Goal: Transaction & Acquisition: Purchase product/service

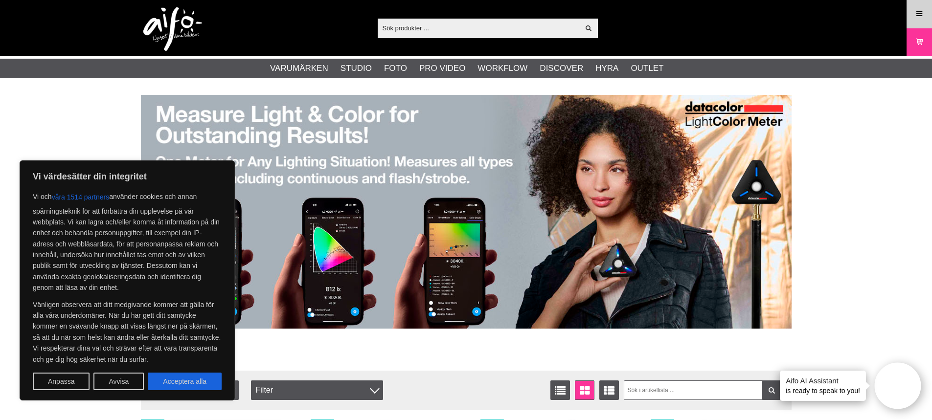
click at [922, 15] on icon at bounding box center [919, 14] width 9 height 11
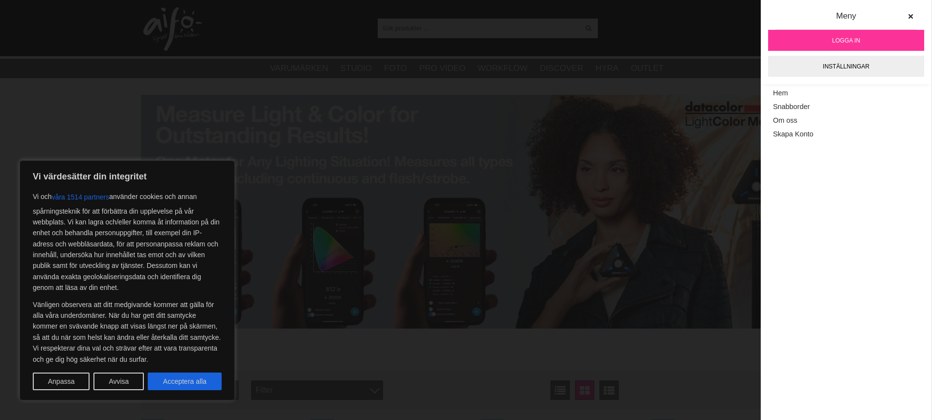
click at [847, 42] on span "Logga in" at bounding box center [846, 40] width 28 height 9
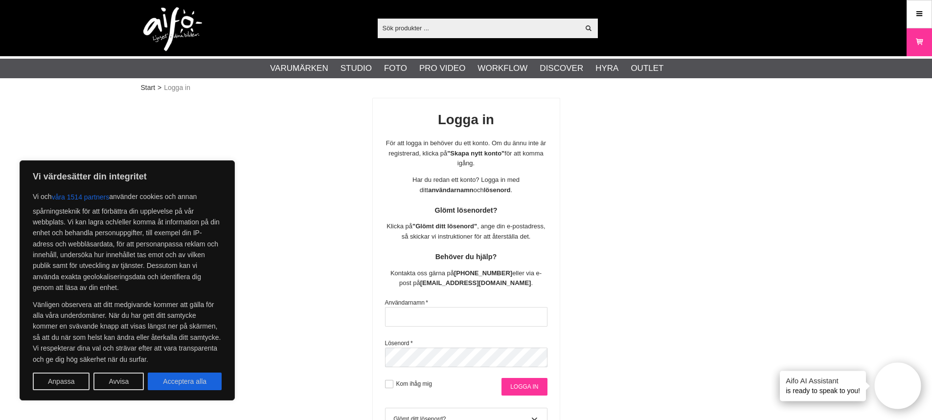
type input "[EMAIL_ADDRESS][DOMAIN_NAME]"
click at [526, 388] on input "Logga in" at bounding box center [525, 387] width 46 height 18
click at [188, 377] on button "Acceptera alla" at bounding box center [185, 382] width 74 height 18
checkbox input "true"
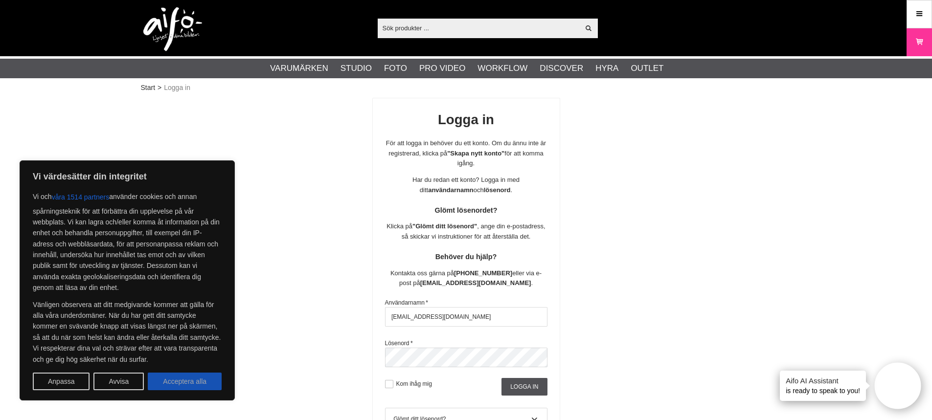
checkbox input "true"
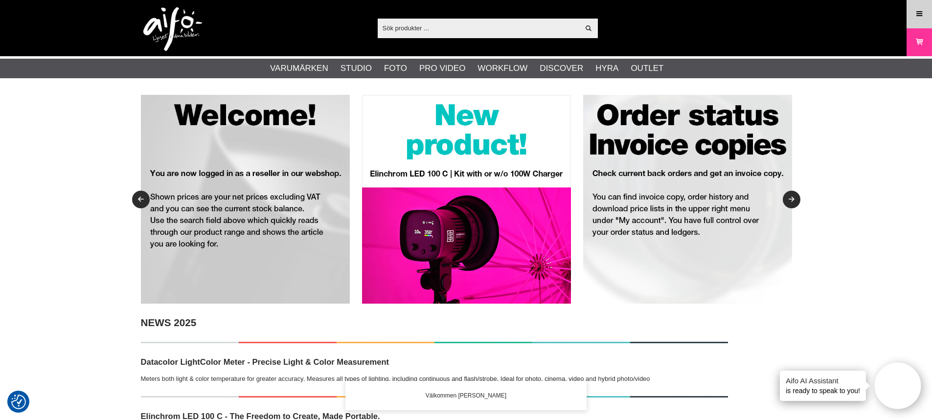
click at [928, 11] on link "Meny" at bounding box center [919, 13] width 24 height 23
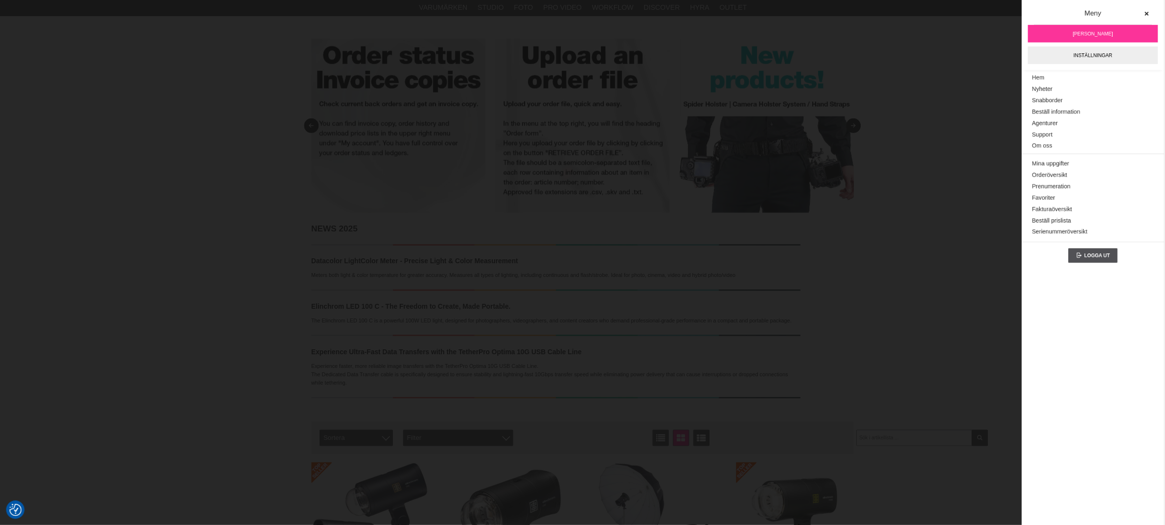
scroll to position [49, 0]
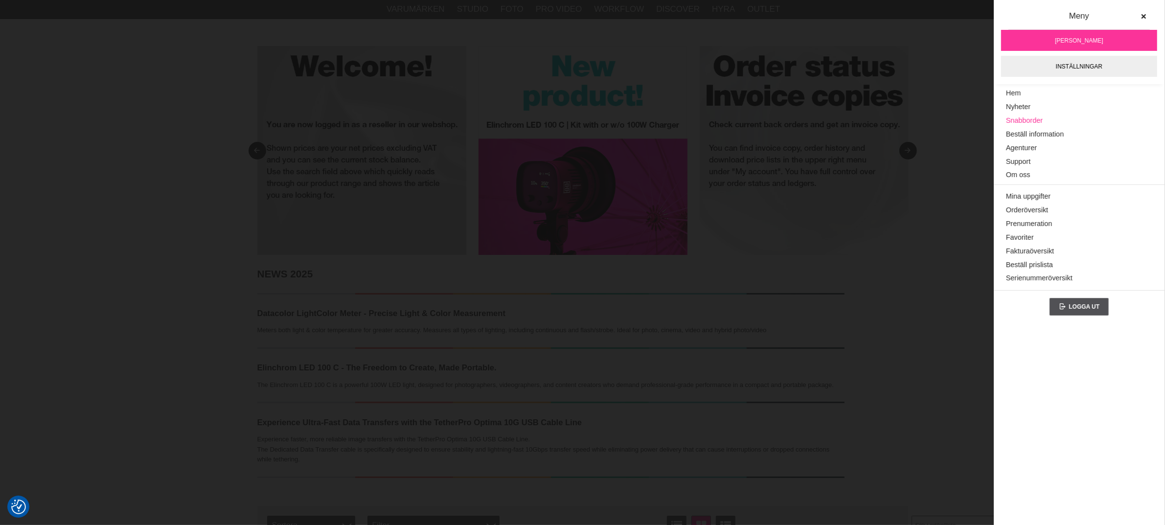
click at [932, 120] on link "Snabborder" at bounding box center [1079, 121] width 146 height 14
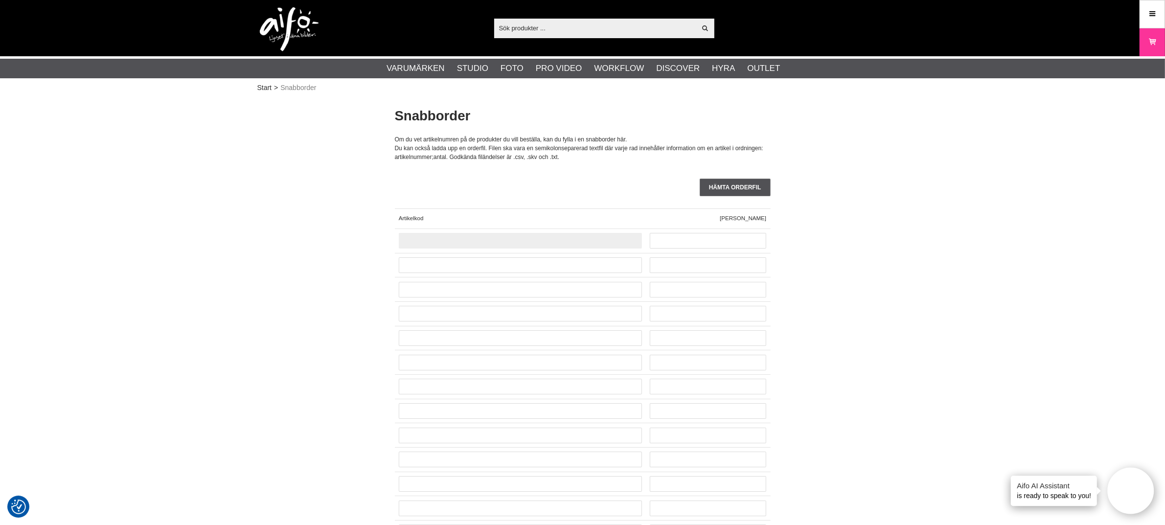
click at [546, 237] on input "text" at bounding box center [520, 241] width 243 height 16
paste input "CUC15RT-ORG"
type input "CUC15RT-ORG"
type input "18"
click at [471, 258] on input "text" at bounding box center [520, 265] width 243 height 16
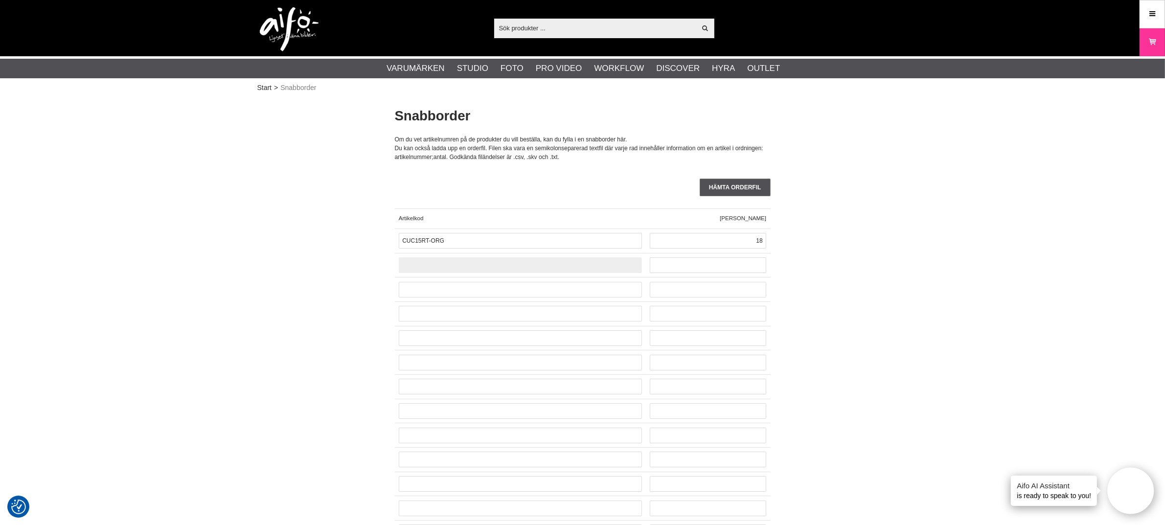
paste input "CO-0165"
type input "CO-0165"
type input "12"
click at [473, 286] on input "text" at bounding box center [520, 290] width 243 height 16
paste input "CUC3215-ORG"
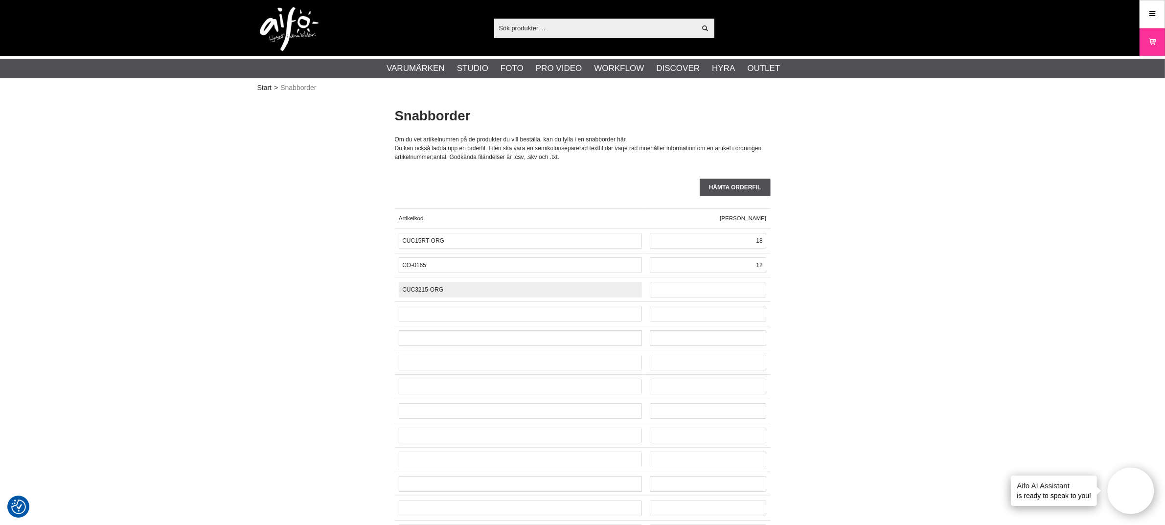
type input "CUC3215-ORG"
type input "6"
click at [424, 314] on input "text" at bounding box center [520, 314] width 243 height 16
paste input "CO-0168"
type input "CO-0168"
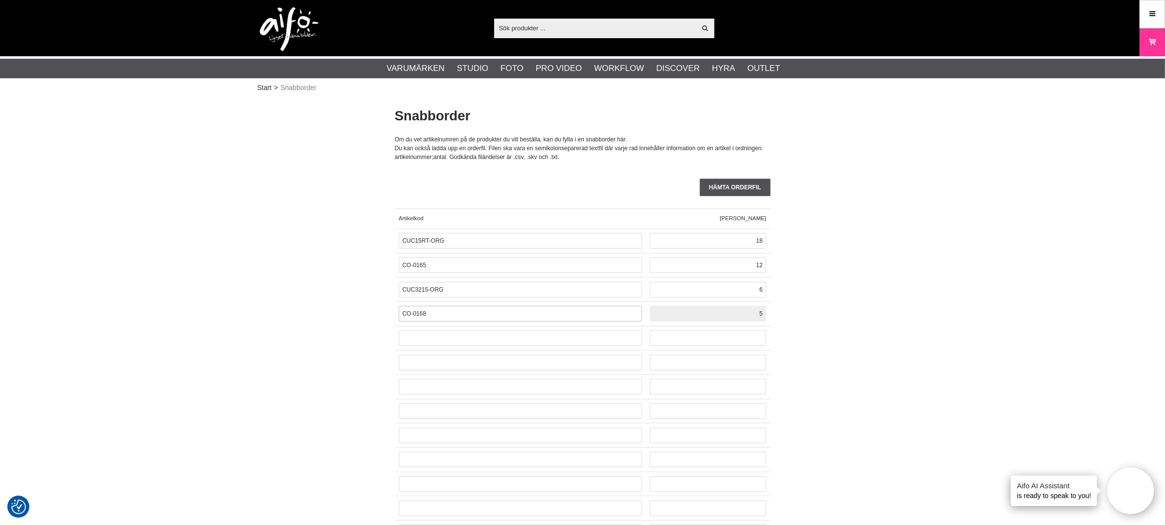
type input "5"
click at [480, 339] on input "text" at bounding box center [520, 338] width 243 height 16
paste input "LA-9001"
type input "LA-9001"
type input "5"
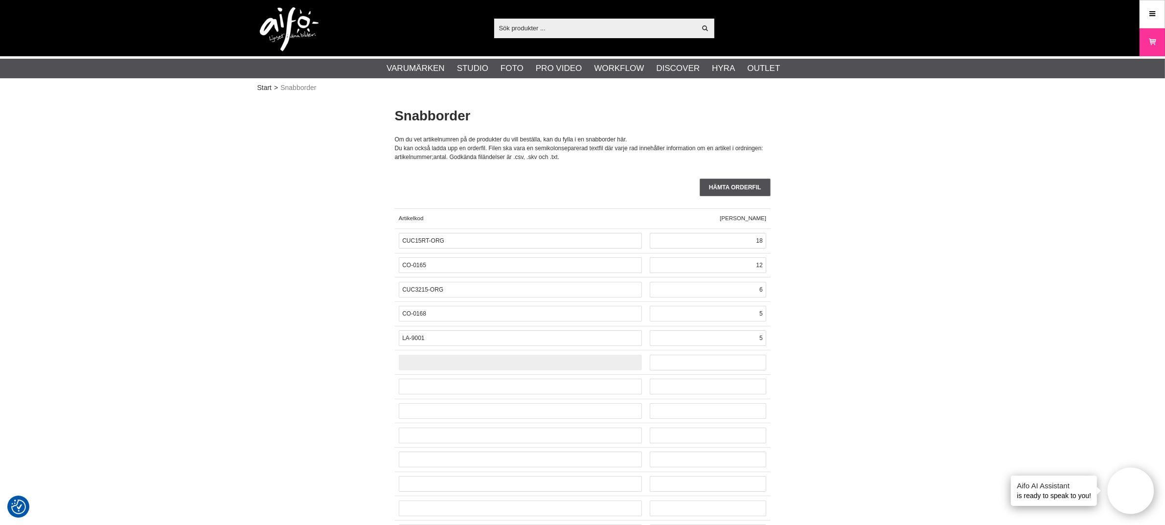
click at [509, 357] on input "text" at bounding box center [520, 363] width 243 height 16
paste input "CO-0150"
type input "CO-0150"
type input "5"
click at [559, 387] on input "text" at bounding box center [520, 387] width 243 height 16
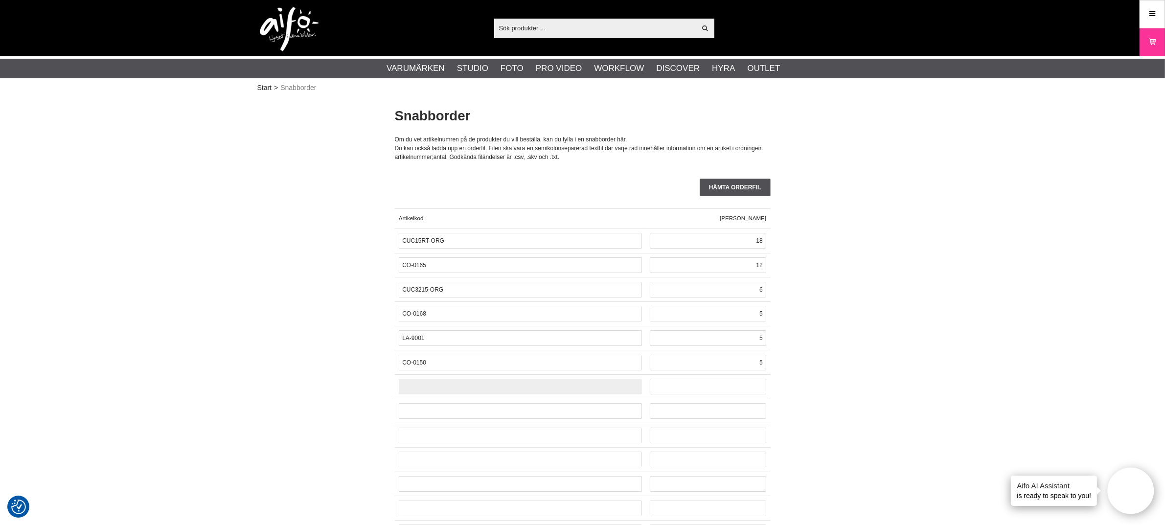
paste input "CO-0105"
type input "CO-0105"
type input "4"
click at [497, 415] on input "text" at bounding box center [520, 411] width 243 height 16
paste input "CO-0565"
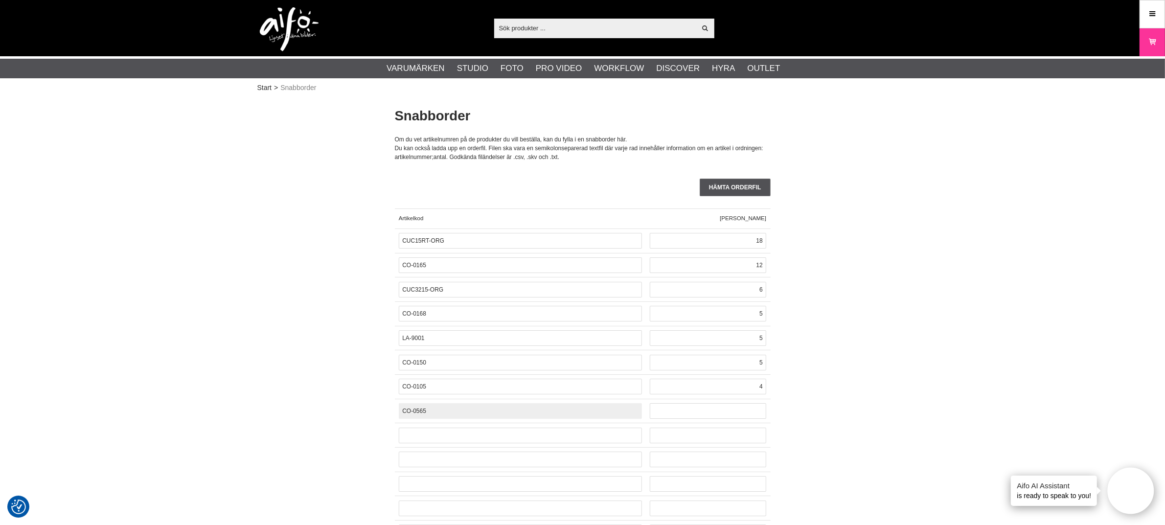
type input "CO-0565"
type input "4"
click at [484, 431] on input "text" at bounding box center [520, 436] width 243 height 16
paste input "CO-0149"
type input "CO-0149"
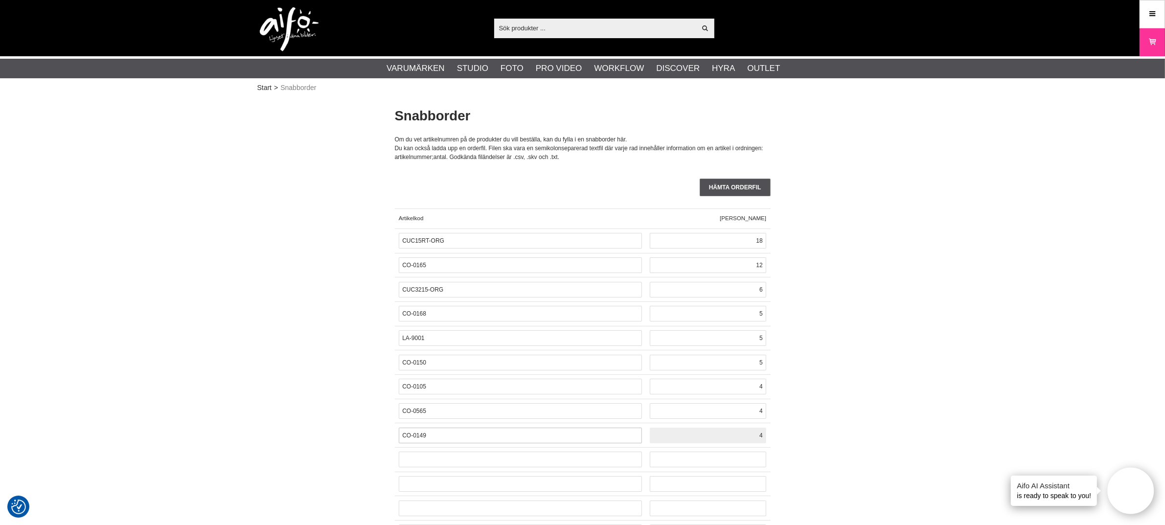
type input "4"
click at [455, 460] on input "text" at bounding box center [520, 460] width 243 height 16
paste input "SE-308X"
type input "SE-308X"
type input ","
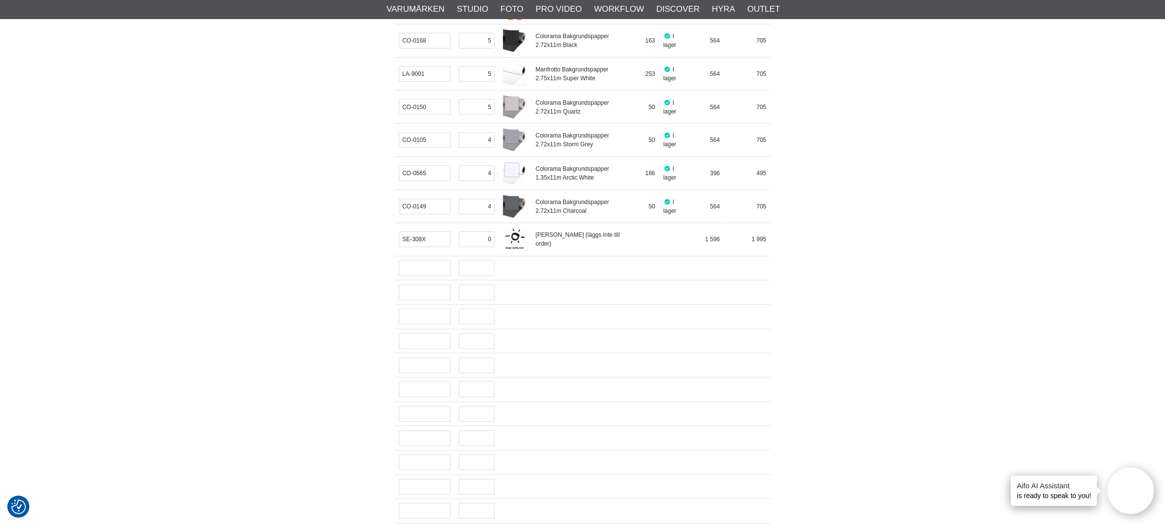
scroll to position [306, 0]
click at [482, 240] on input "0" at bounding box center [477, 238] width 36 height 16
type input "3"
click at [412, 268] on input "text" at bounding box center [425, 266] width 52 height 16
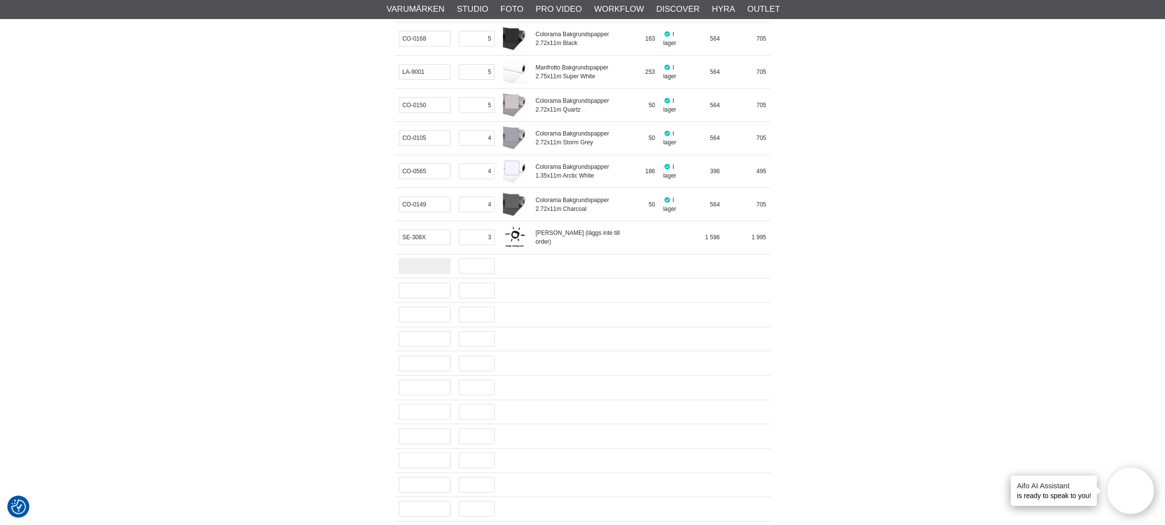
paste input "CO-0179"
type input "CO-0179"
type input "2"
click at [423, 289] on input "text" at bounding box center [425, 291] width 52 height 16
paste input "CO-0568"
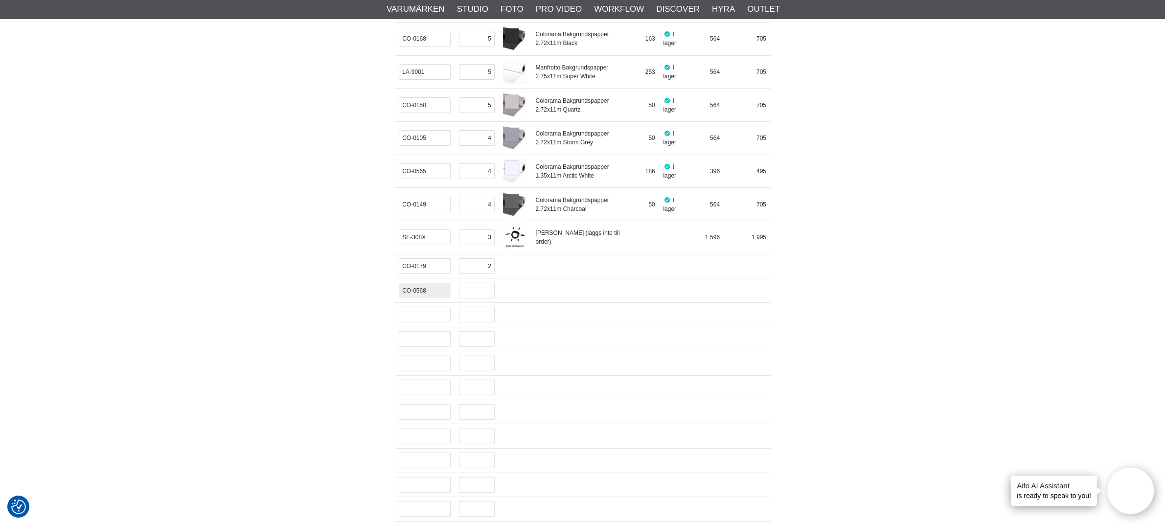
type input "CO-0568"
type input "2"
click at [418, 324] on div at bounding box center [425, 314] width 60 height 24
click at [421, 313] on input "text" at bounding box center [425, 315] width 52 height 16
paste input "CO-0549"
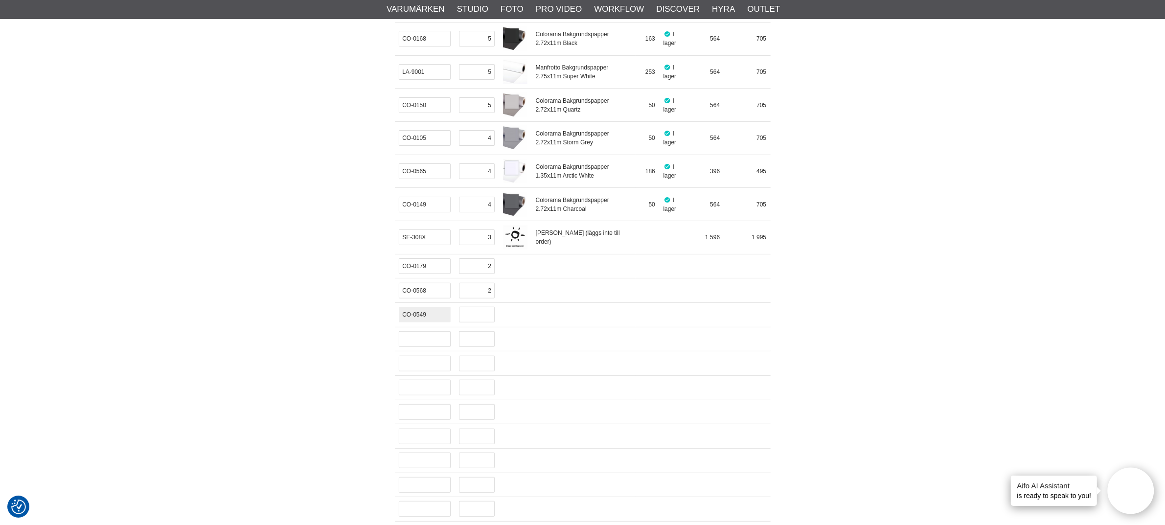
type input "CO-0549"
type input "2"
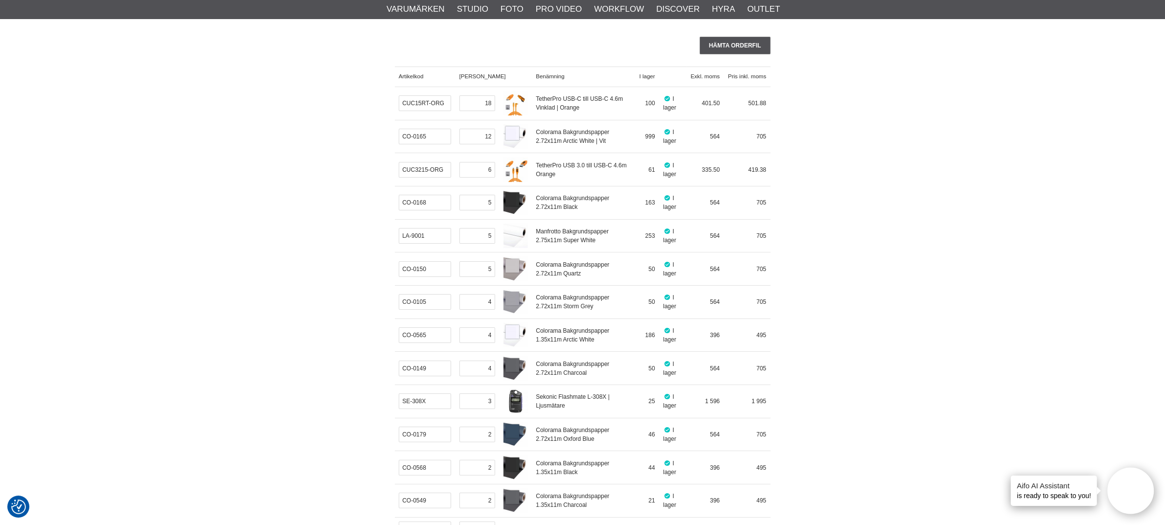
scroll to position [122, 0]
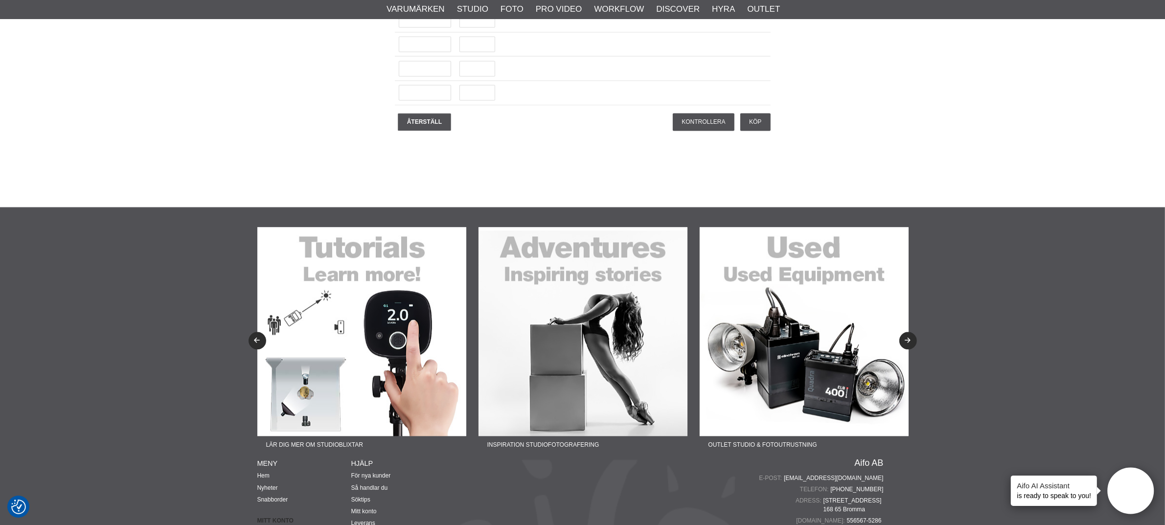
scroll to position [2508, 0]
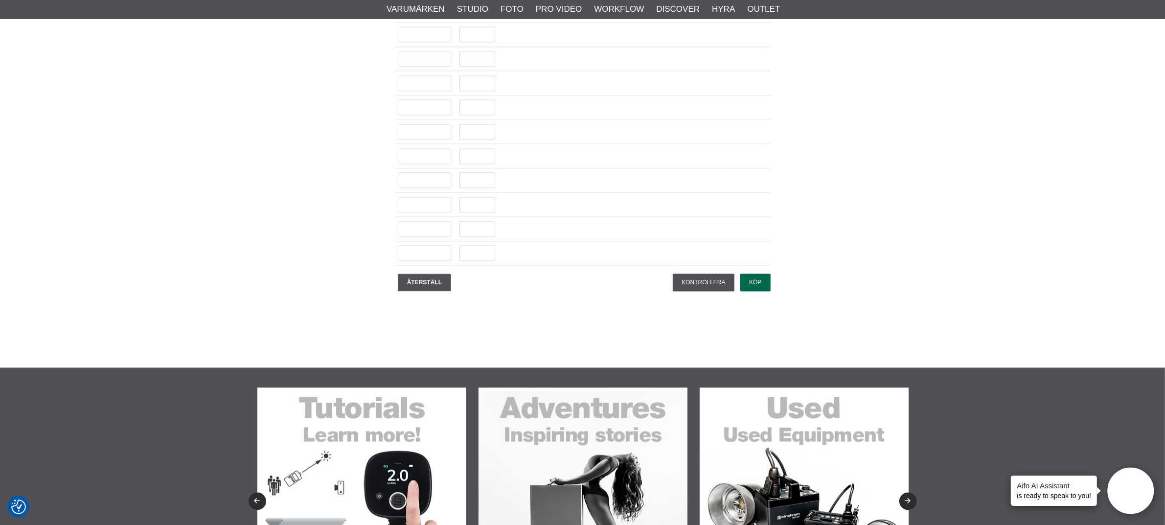
click at [760, 291] on input "Köp" at bounding box center [755, 283] width 30 height 18
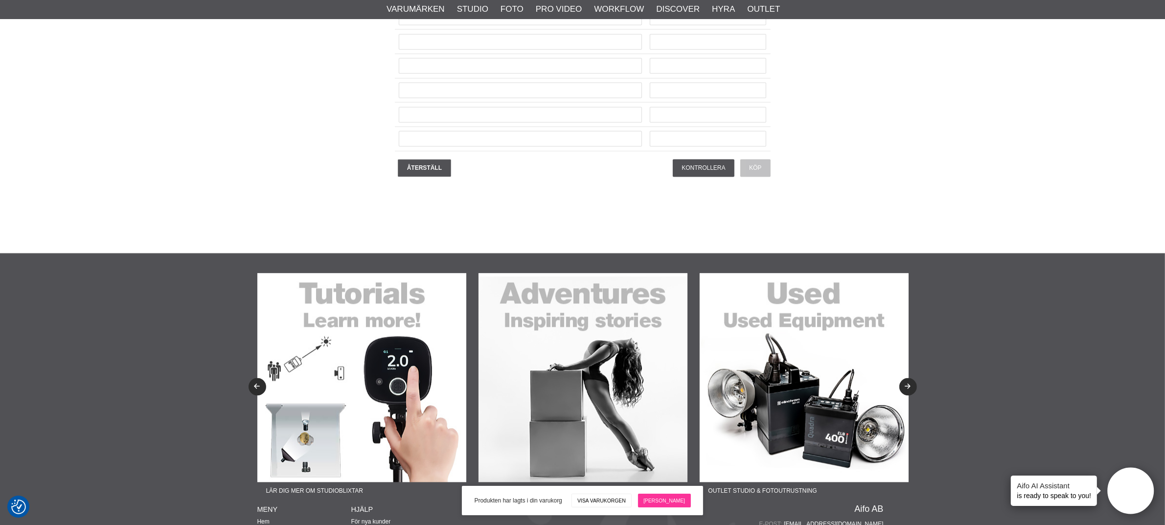
click at [673, 500] on link "[PERSON_NAME]" at bounding box center [664, 501] width 53 height 14
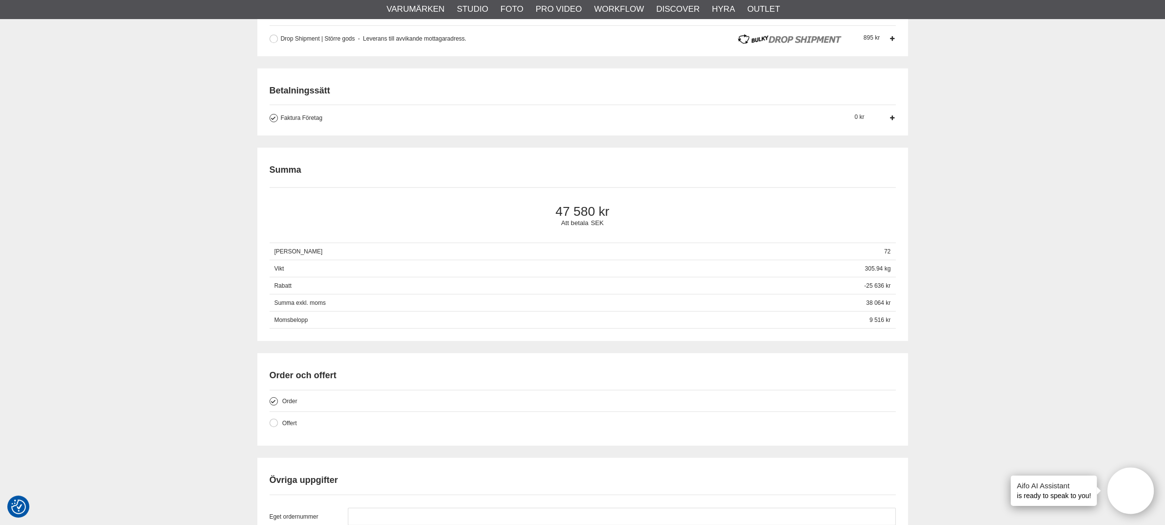
scroll to position [795, 0]
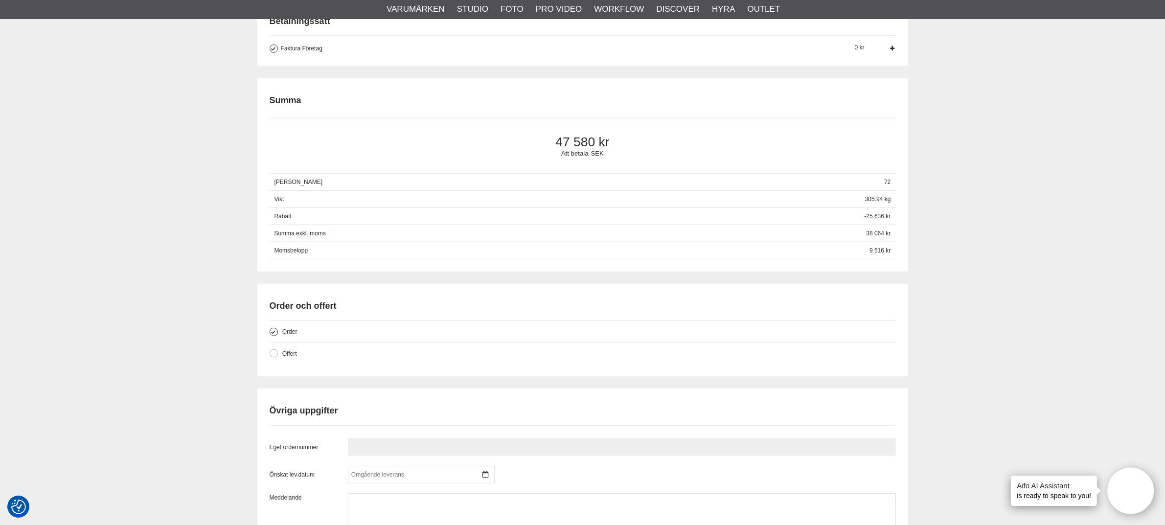
click at [416, 439] on input "text" at bounding box center [622, 448] width 548 height 18
paste input "PN211750"
type input "PN211750"
click at [155, 348] on div "Kassa [GEOGRAPHIC_DATA] Exkl. moms Artikelkod Benämning Antal Pris [GEOGRAPHIC_…" at bounding box center [582, 121] width 1165 height 1643
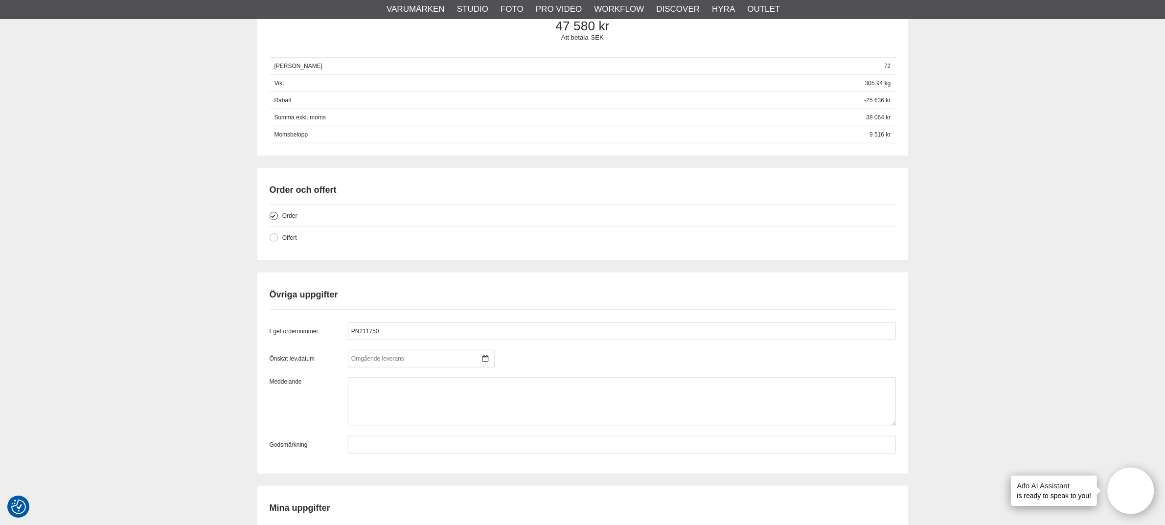
scroll to position [1040, 0]
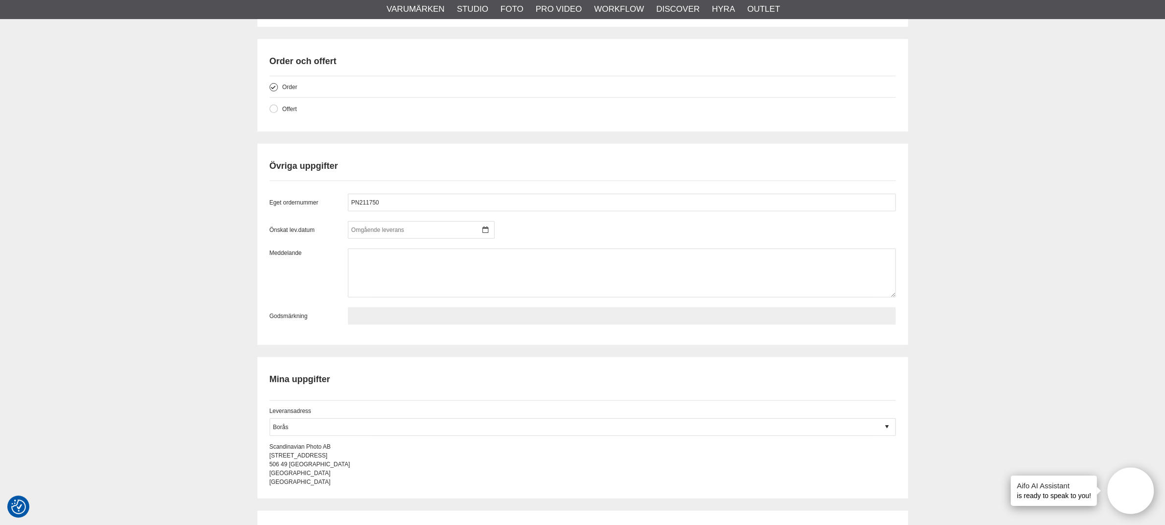
click at [350, 312] on input "text" at bounding box center [622, 316] width 548 height 18
paste input "PN211750"
type input "PN211750"
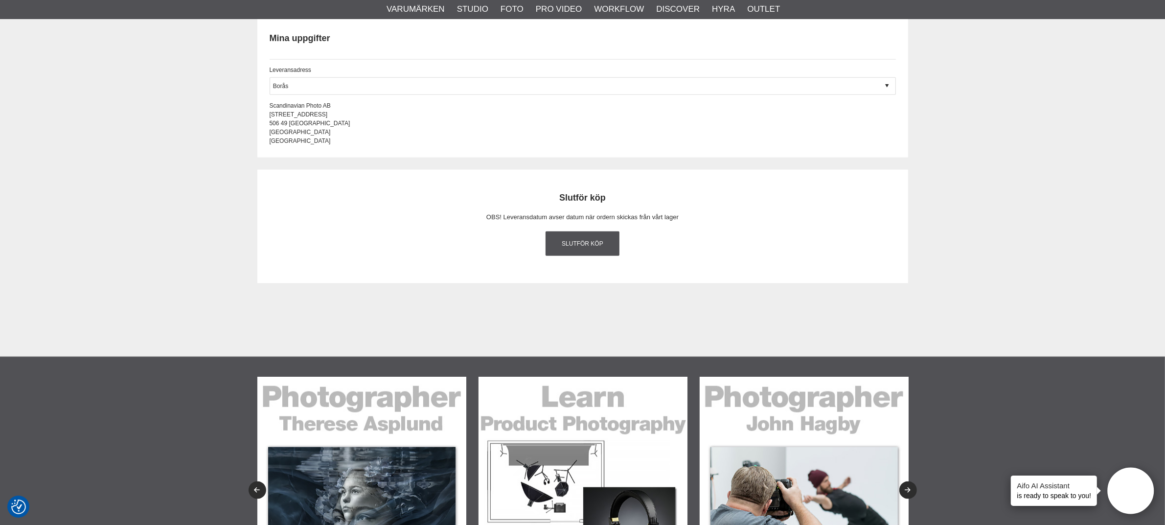
scroll to position [1468, 0]
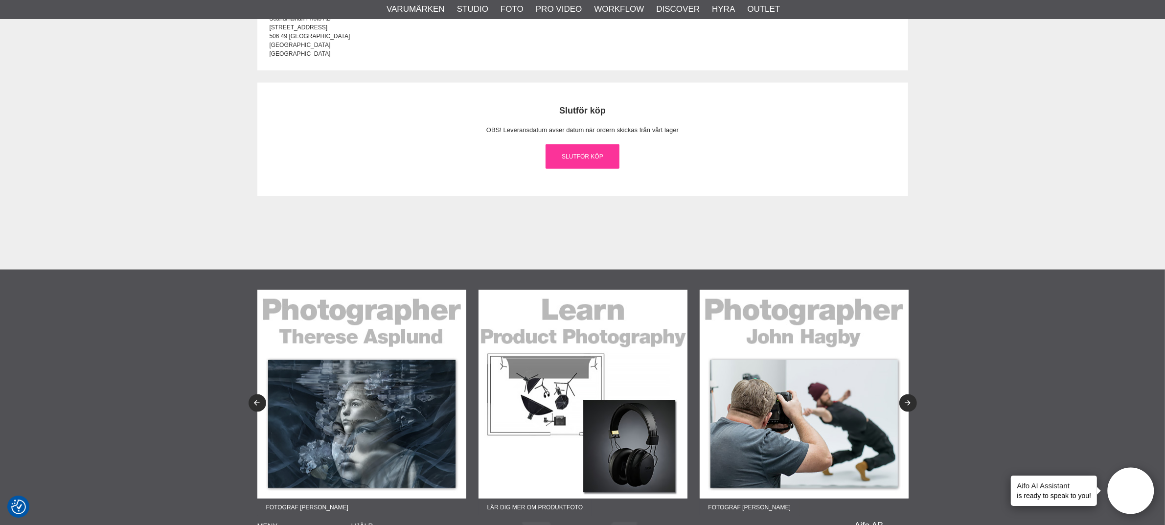
click at [601, 166] on link "Slutför köp" at bounding box center [583, 156] width 74 height 24
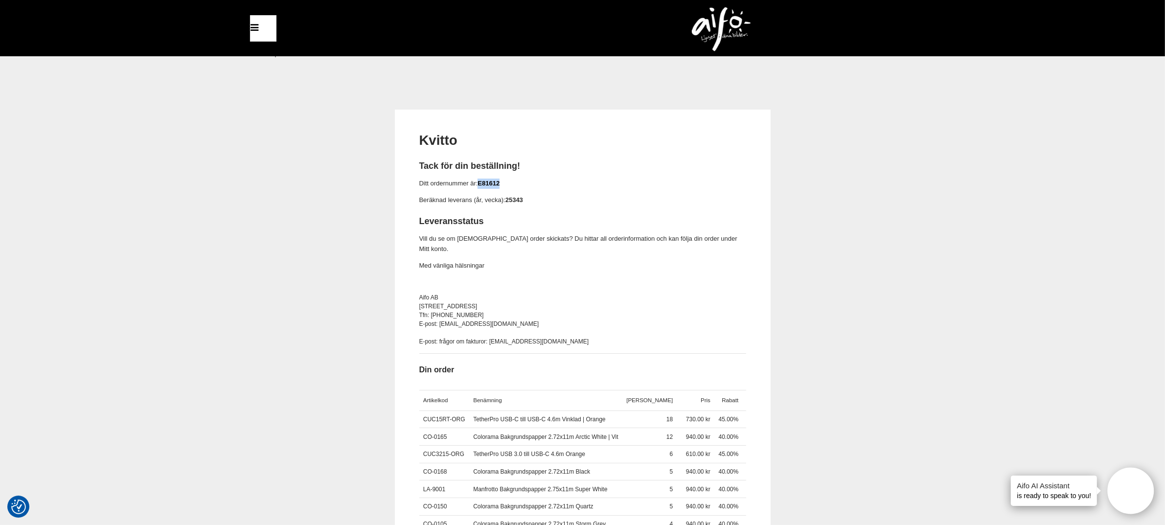
drag, startPoint x: 508, startPoint y: 182, endPoint x: 480, endPoint y: 181, distance: 28.4
click at [480, 181] on p "Ditt ordernummer är: E81612" at bounding box center [582, 184] width 327 height 10
copy link "E81612"
click at [906, 257] on div "Kvitto Tack för din beställning! Ditt ordernummer är: E81612 Beräknad leverans …" at bounding box center [582, 392] width 651 height 565
